Goal: Navigation & Orientation: Find specific page/section

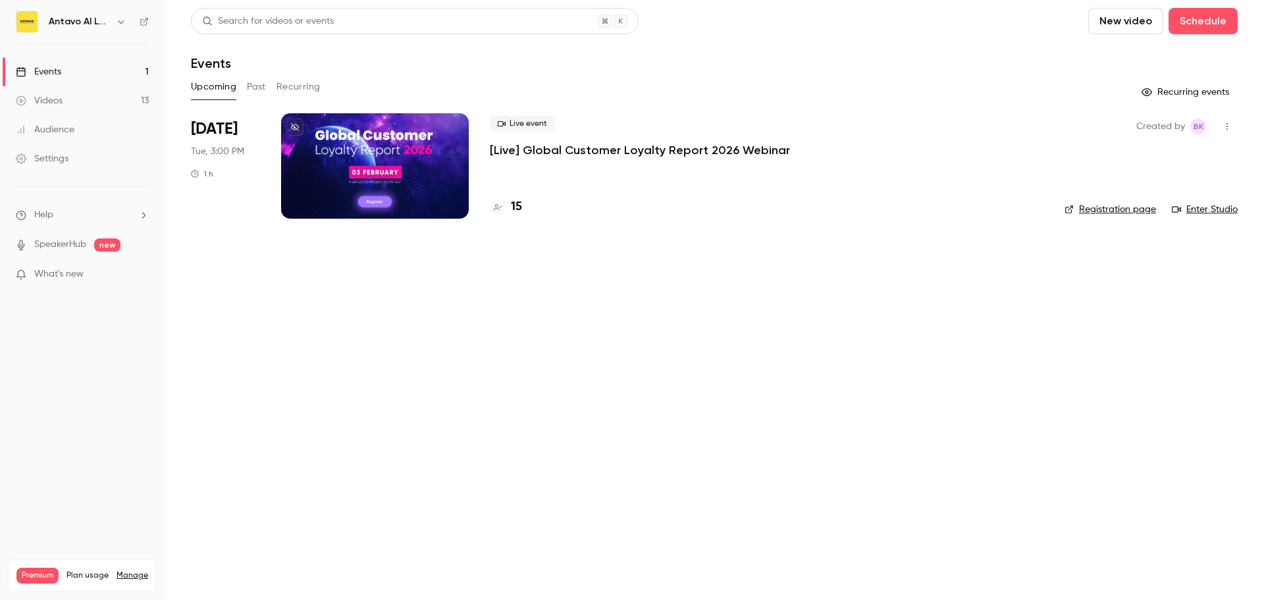
click at [63, 271] on span "What's new" at bounding box center [58, 274] width 49 height 14
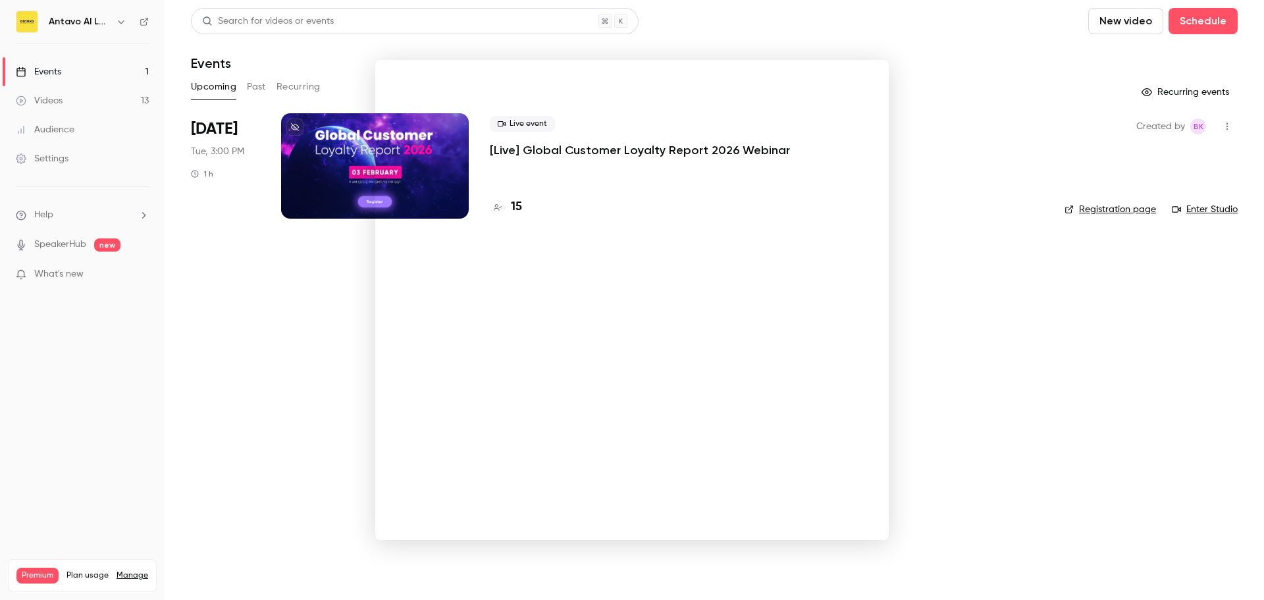
click at [53, 244] on div at bounding box center [632, 300] width 1264 height 600
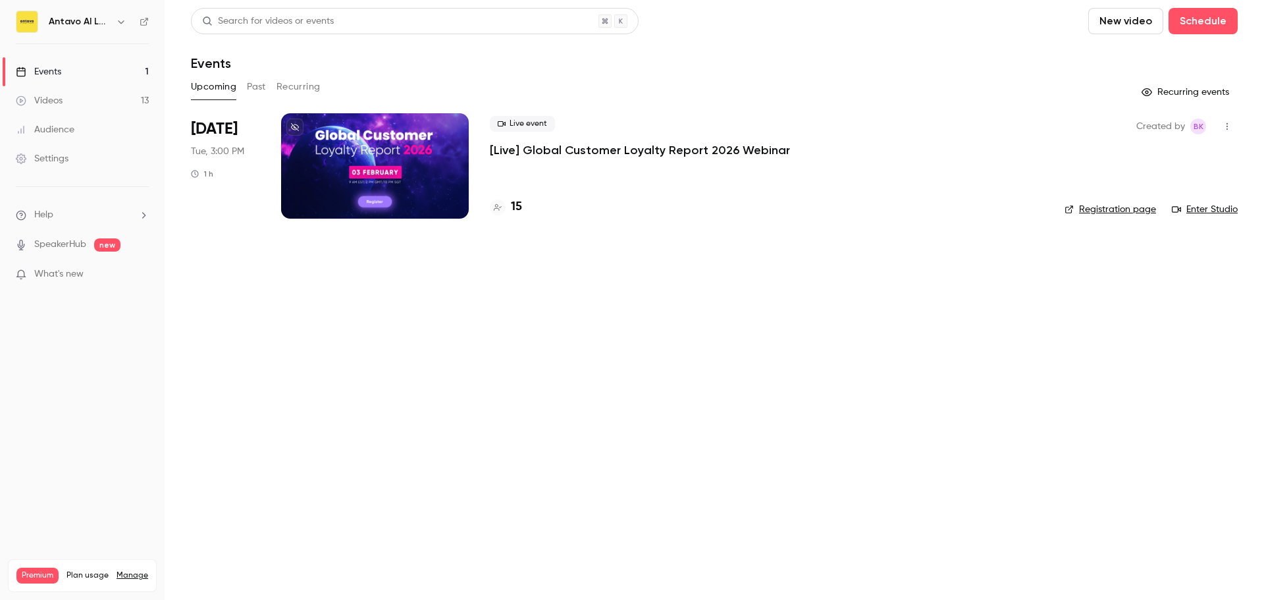
click at [53, 244] on link "SpeakerHub" at bounding box center [60, 245] width 52 height 14
